Goal: Information Seeking & Learning: Learn about a topic

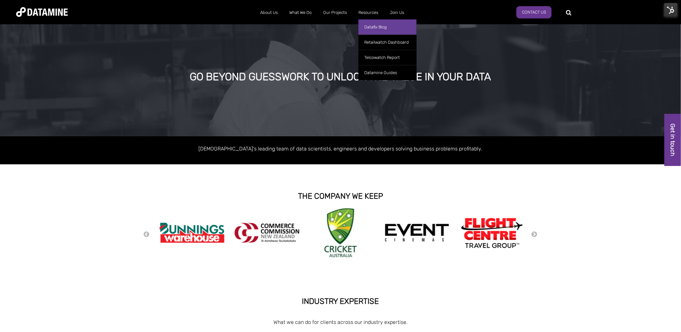
click at [377, 24] on link "Datafix Blog" at bounding box center [388, 26] width 58 height 15
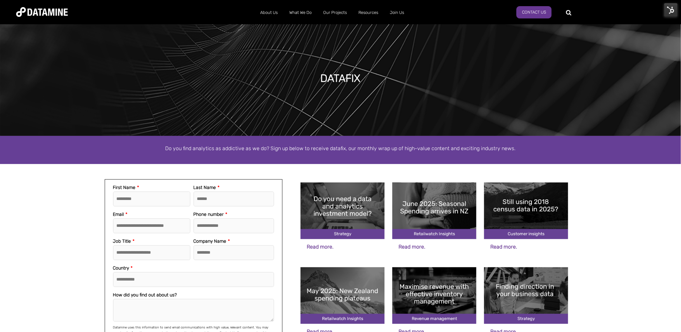
click at [351, 219] on img at bounding box center [343, 210] width 84 height 57
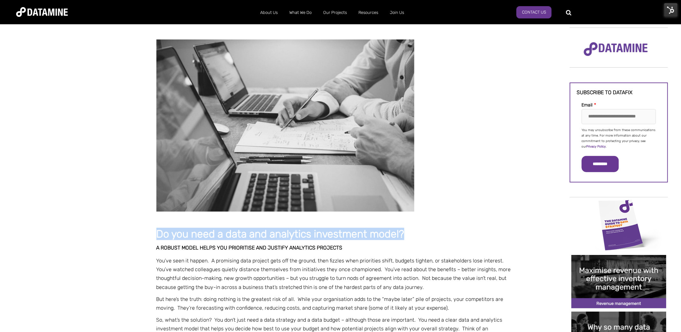
drag, startPoint x: 408, startPoint y: 231, endPoint x: 157, endPoint y: 234, distance: 251.2
click at [157, 234] on h1 "Do you need a data and analytics investment model?" at bounding box center [334, 234] width 356 height 12
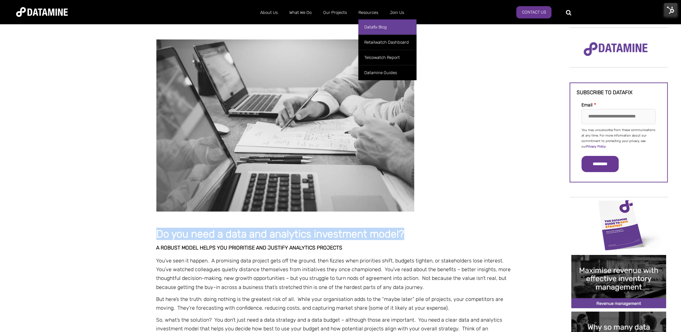
click at [379, 25] on link "Datafix Blog" at bounding box center [388, 26] width 58 height 15
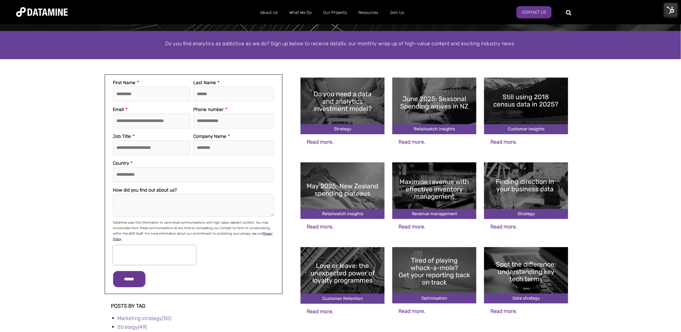
scroll to position [144, 0]
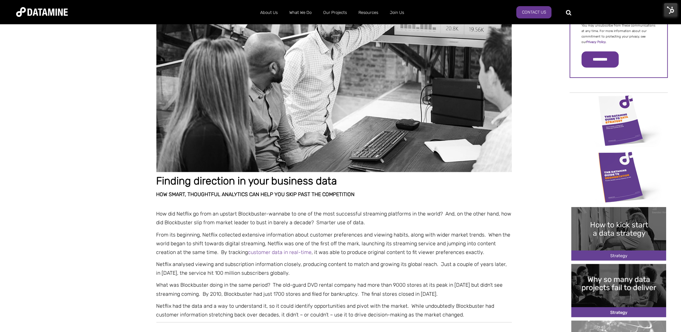
scroll to position [108, 0]
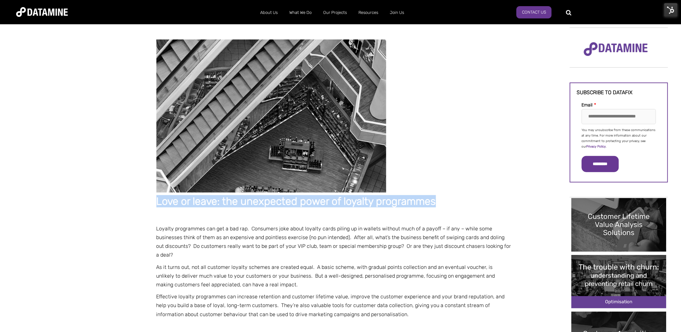
drag, startPoint x: 433, startPoint y: 201, endPoint x: 157, endPoint y: 198, distance: 275.8
click at [157, 198] on h1 "Love or leave: the unexpected power of loyalty programmes" at bounding box center [334, 202] width 356 height 12
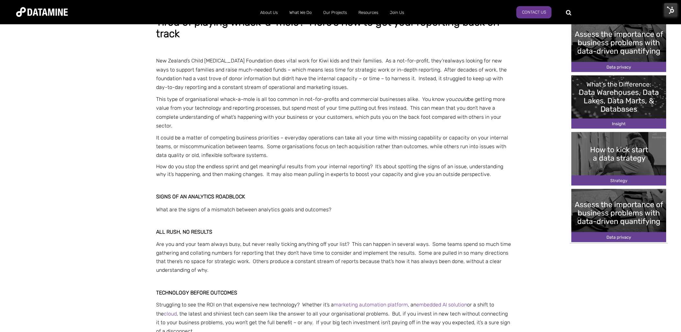
scroll to position [36, 0]
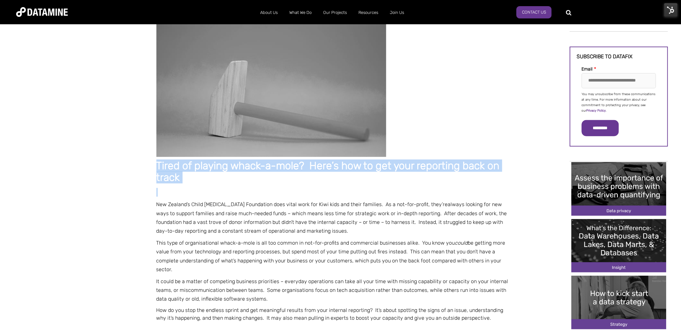
drag, startPoint x: 210, startPoint y: 184, endPoint x: 154, endPoint y: 164, distance: 59.9
click at [194, 181] on h1 "Tired of playing whack-a-mole? Here’s how to get your reporting back on track" at bounding box center [334, 171] width 356 height 23
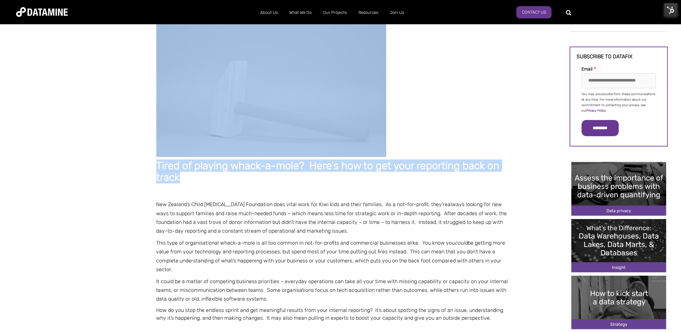
drag, startPoint x: 184, startPoint y: 176, endPoint x: 139, endPoint y: 156, distance: 49.2
drag, startPoint x: 139, startPoint y: 156, endPoint x: 225, endPoint y: 181, distance: 89.8
click at [228, 182] on h1 "Tired of playing whack-a-mole? Here’s how to get your reporting back on track" at bounding box center [334, 171] width 356 height 23
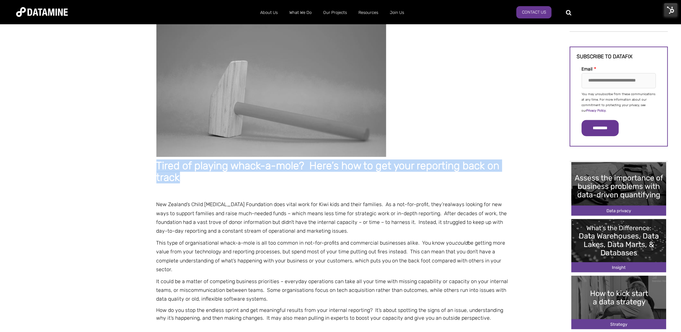
drag, startPoint x: 200, startPoint y: 177, endPoint x: 152, endPoint y: 167, distance: 48.9
copy span "Tired of playing whack-a-mole? Here’s how to get your reporting back on track"
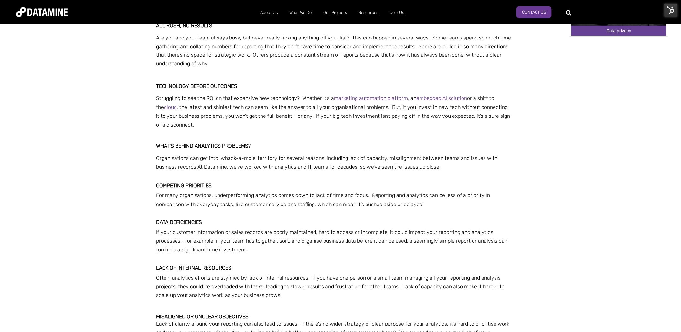
scroll to position [287, 0]
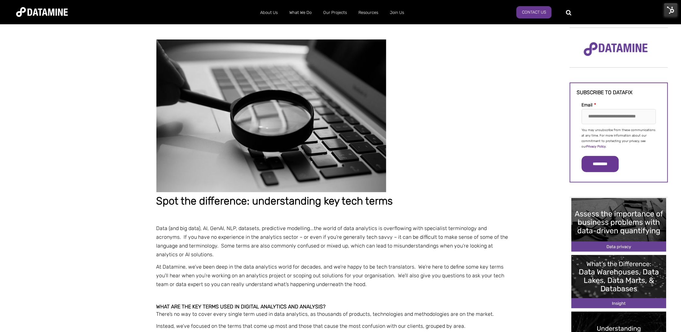
drag, startPoint x: 231, startPoint y: 199, endPoint x: 98, endPoint y: 195, distance: 133.2
copy span "Spot the difference: understanding key tech terms"
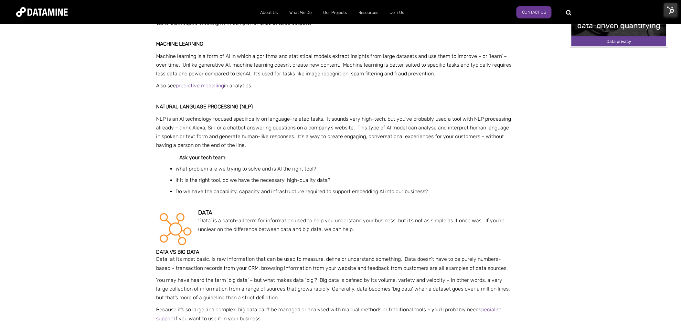
scroll to position [539, 0]
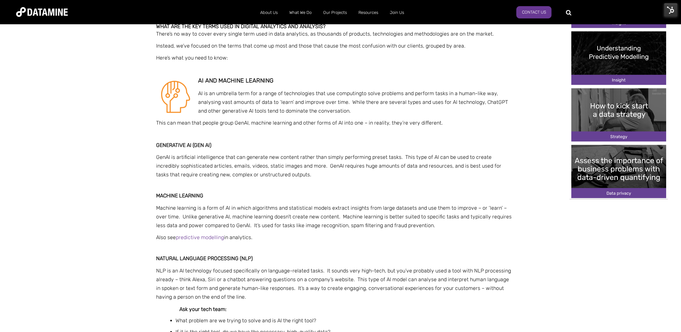
scroll to position [215, 0]
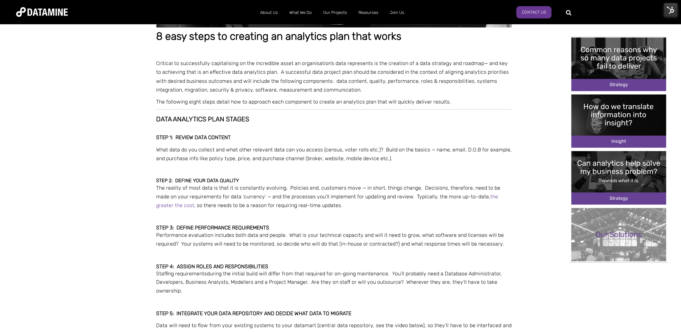
scroll to position [144, 0]
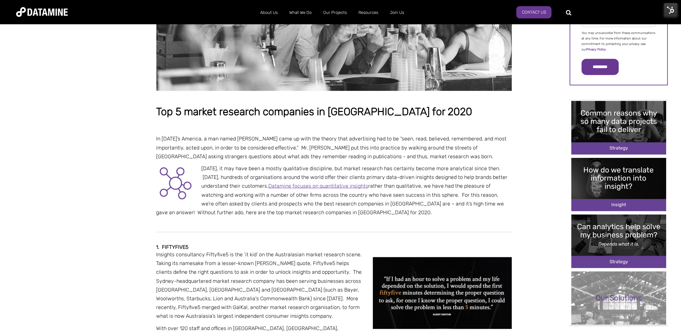
scroll to position [108, 0]
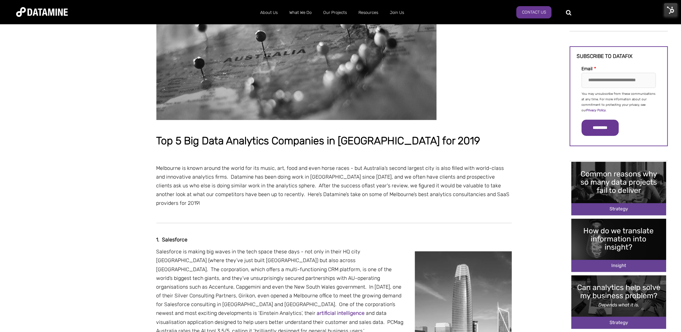
scroll to position [36, 0]
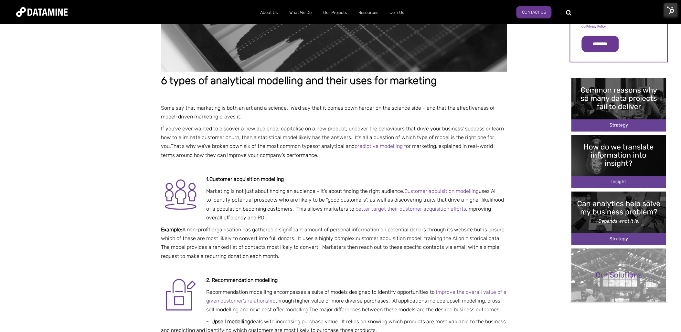
scroll to position [215, 0]
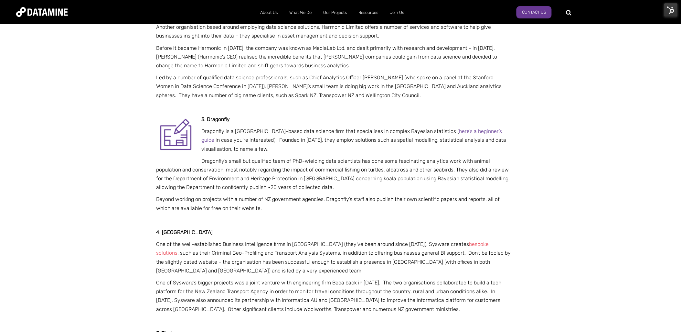
scroll to position [682, 0]
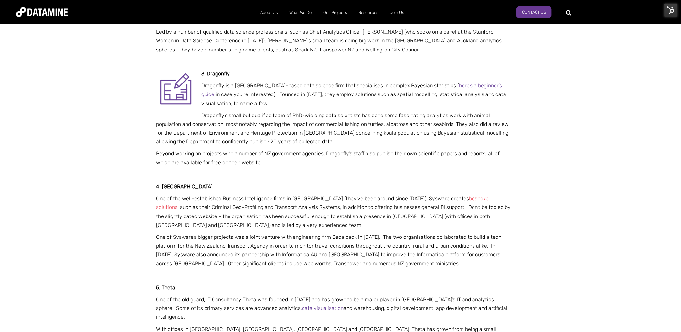
click at [102, 207] on div "Top 5 Big Data Analytics Companies in Wellington for 2018 Where in New Zealand …" at bounding box center [340, 160] width 681 height 1641
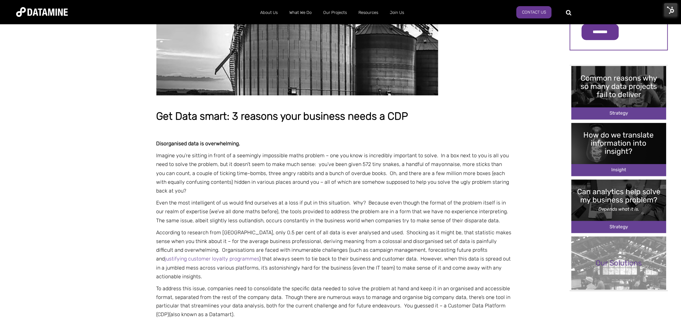
scroll to position [72, 0]
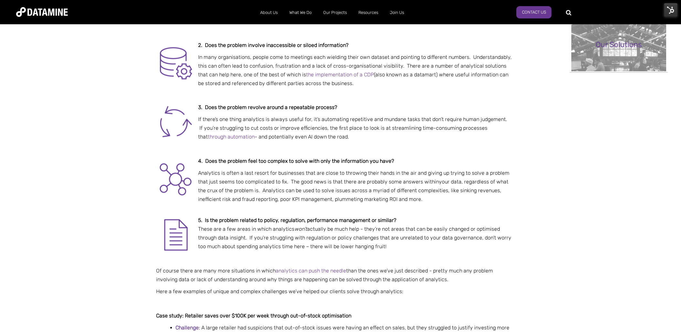
scroll to position [287, 0]
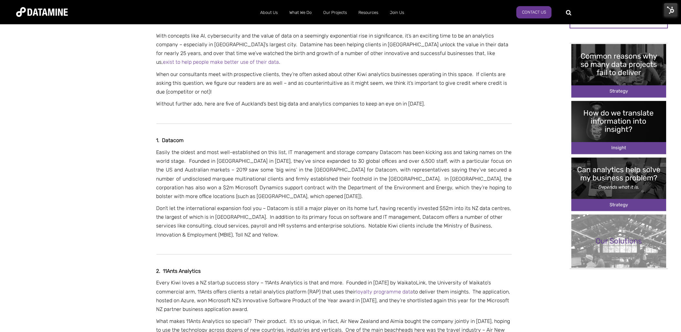
scroll to position [108, 0]
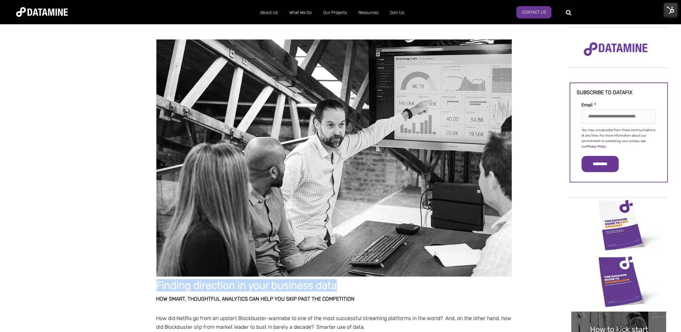
drag, startPoint x: 340, startPoint y: 281, endPoint x: 150, endPoint y: 288, distance: 190.2
copy span "Finding direction in your business data"
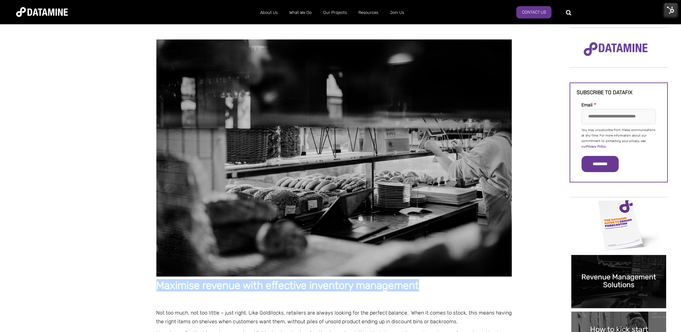
drag, startPoint x: 424, startPoint y: 288, endPoint x: 151, endPoint y: 287, distance: 273.2
copy span "Maximise revenue with effective inventory management"
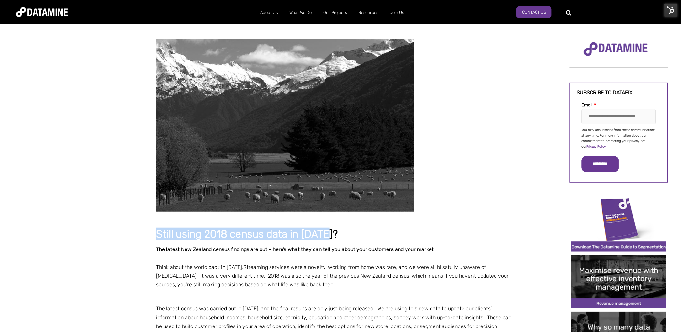
drag, startPoint x: 346, startPoint y: 230, endPoint x: 137, endPoint y: 232, distance: 208.5
copy span "Still using 2018 census data in 2025?"
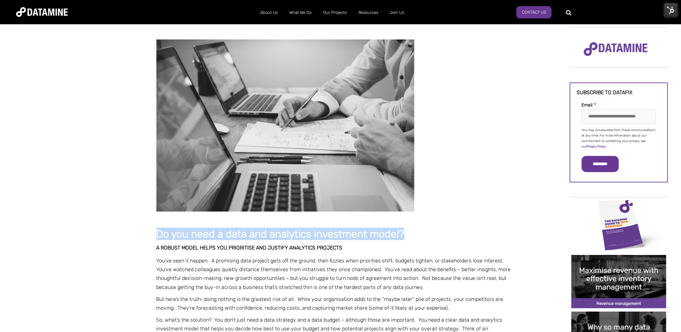
drag, startPoint x: 411, startPoint y: 235, endPoint x: 157, endPoint y: 238, distance: 253.8
click at [157, 238] on h1 "Do you need a data and analytics investment model?" at bounding box center [334, 234] width 356 height 12
copy span "Do you need a data and analytics investment model?"
